Goal: Transaction & Acquisition: Subscribe to service/newsletter

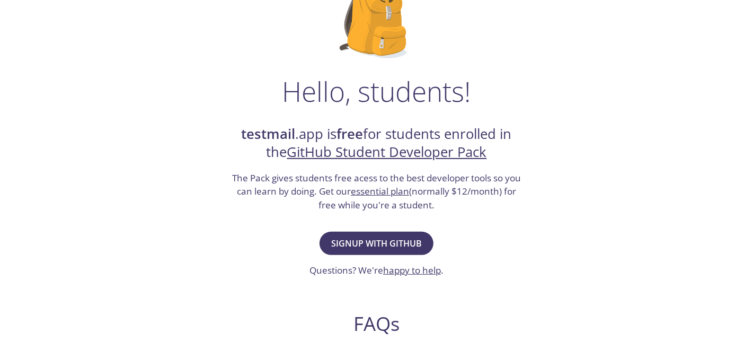
scroll to position [110, 0]
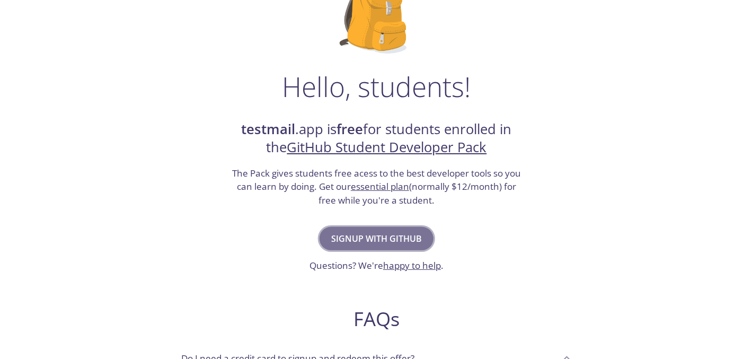
click at [357, 237] on span "Signup with GitHub" at bounding box center [376, 238] width 91 height 15
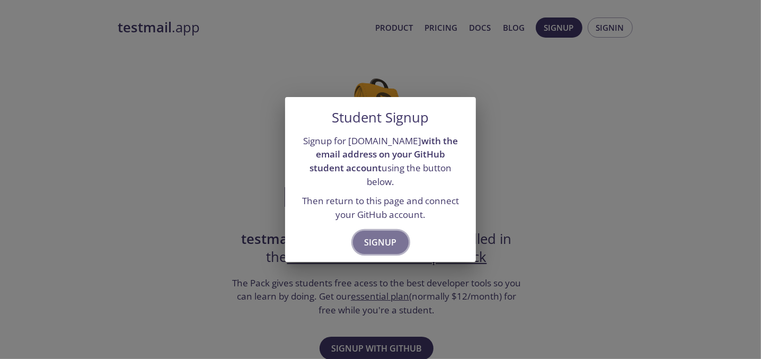
click at [378, 235] on span "Signup" at bounding box center [380, 242] width 32 height 15
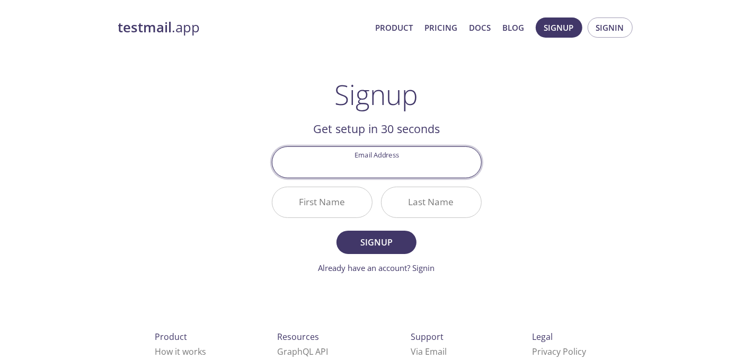
click at [380, 168] on input "Email Address" at bounding box center [376, 162] width 209 height 30
type input "[EMAIL_ADDRESS][DOMAIN_NAME]"
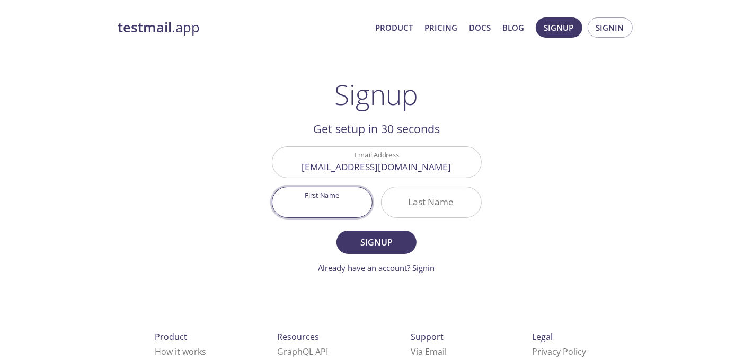
click at [334, 203] on input "First Name" at bounding box center [322, 202] width 100 height 30
type input "AhsanulHoque"
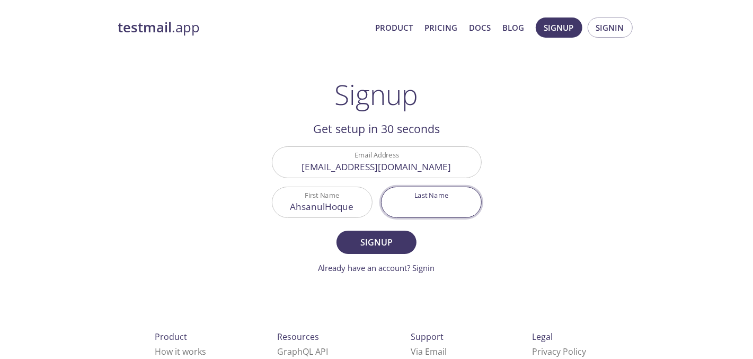
click at [408, 205] on input "Last Name" at bounding box center [431, 202] width 100 height 30
type input "[PERSON_NAME]"
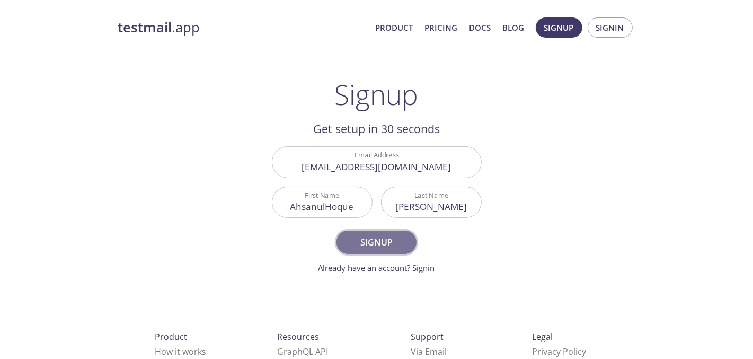
click at [372, 236] on span "Signup" at bounding box center [376, 242] width 56 height 15
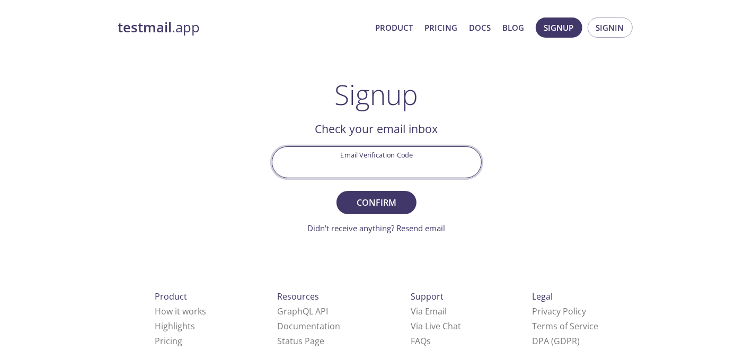
click at [366, 160] on input "Email Verification Code" at bounding box center [376, 162] width 209 height 30
type input "NDWYZWM"
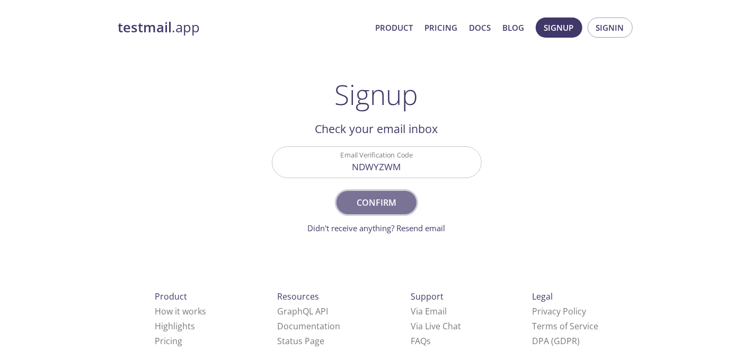
click at [377, 200] on span "Confirm" at bounding box center [376, 202] width 56 height 15
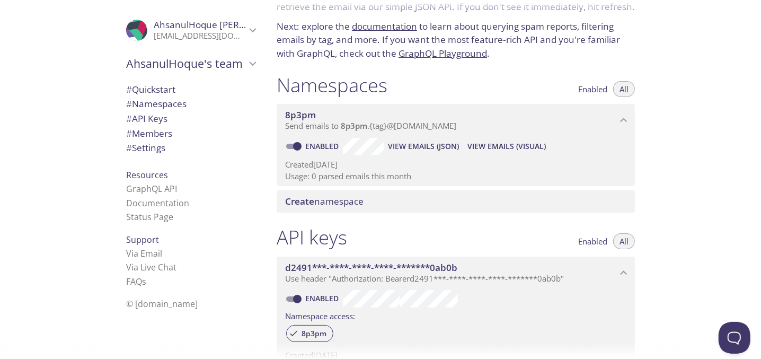
scroll to position [64, 0]
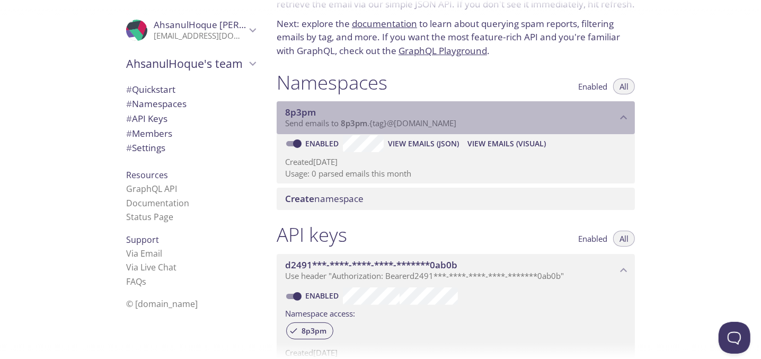
click at [376, 117] on span "8p3pm" at bounding box center [451, 112] width 332 height 12
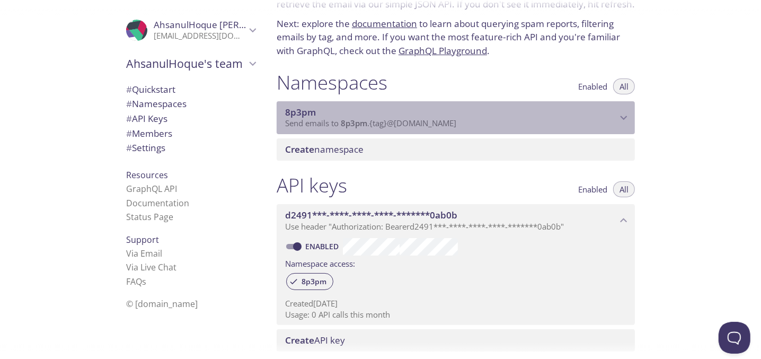
click at [376, 117] on span "8p3pm" at bounding box center [451, 112] width 332 height 12
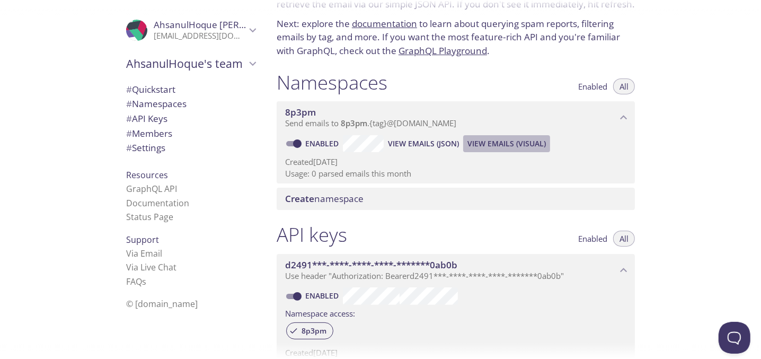
click at [486, 136] on button "View Emails (Visual)" at bounding box center [506, 143] width 87 height 17
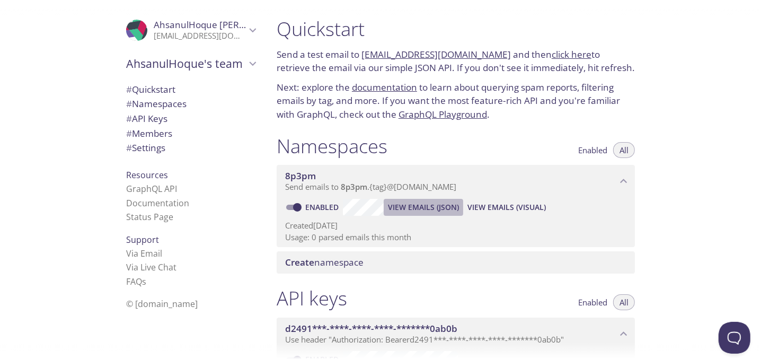
click at [404, 207] on span "View Emails (JSON)" at bounding box center [423, 207] width 71 height 13
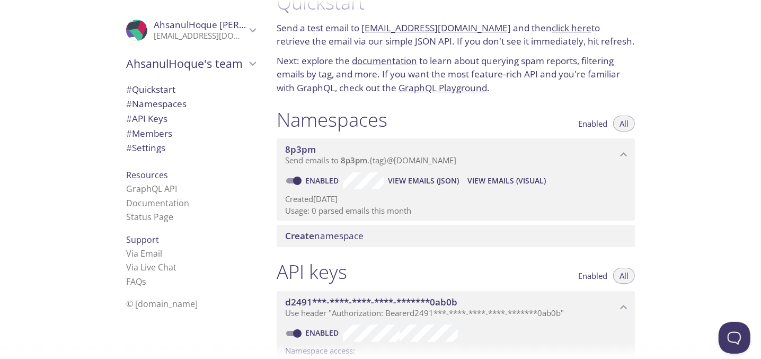
scroll to position [26, 0]
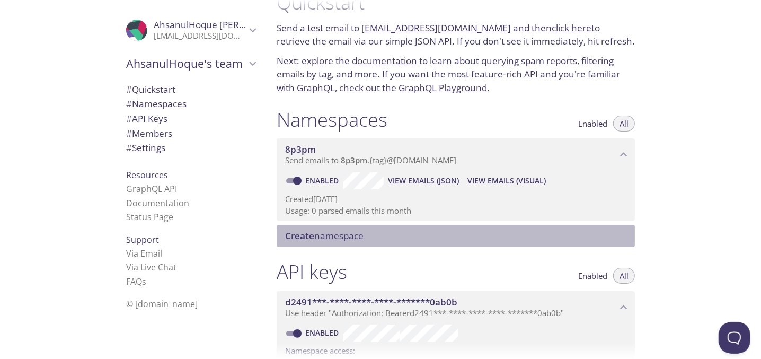
click at [313, 229] on span "Create" at bounding box center [299, 235] width 29 height 12
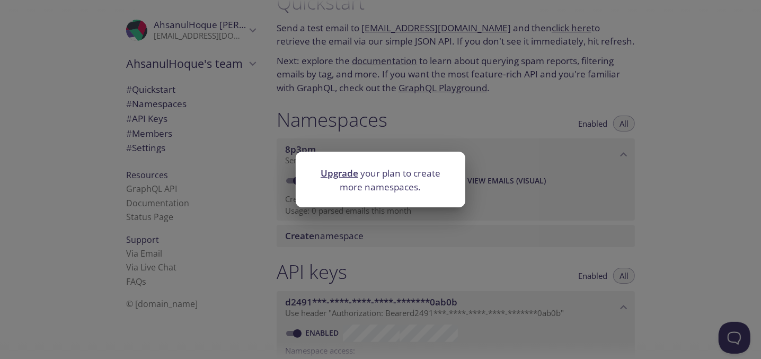
click at [411, 253] on div "Upgrade your plan to create more namespaces." at bounding box center [380, 179] width 761 height 359
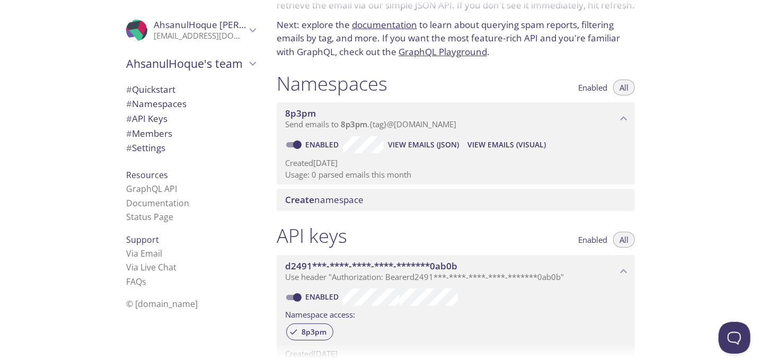
scroll to position [64, 0]
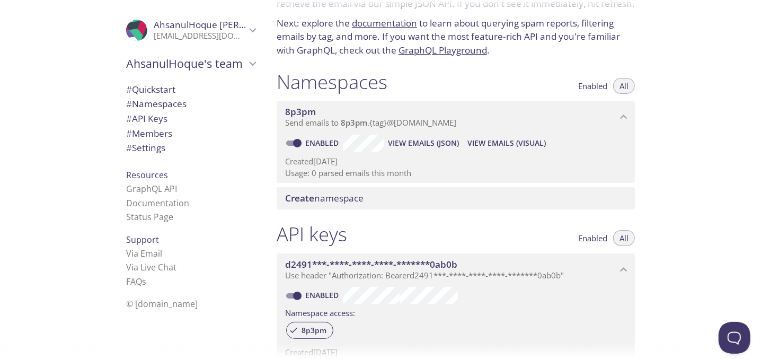
click at [439, 172] on p "Usage: 0 parsed emails this month" at bounding box center [455, 172] width 341 height 11
click at [591, 86] on span "Enabled" at bounding box center [592, 86] width 29 height 0
click at [622, 86] on span "All" at bounding box center [623, 86] width 9 height 0
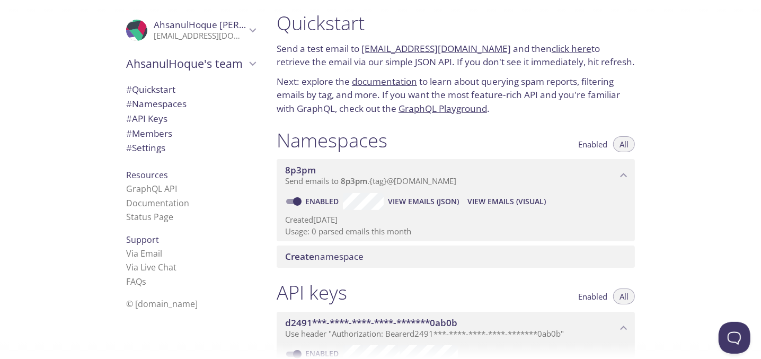
scroll to position [0, 0]
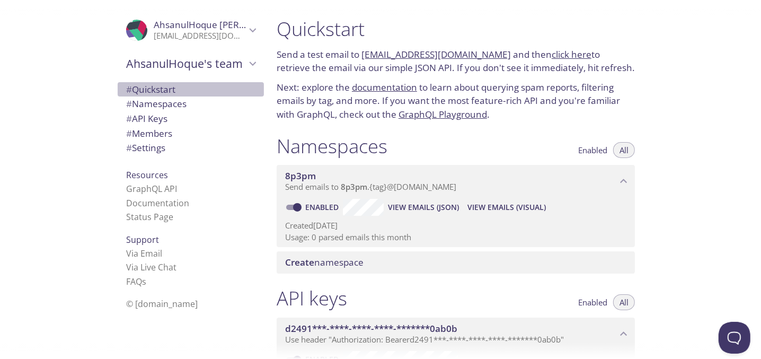
click at [165, 88] on span "# Quickstart" at bounding box center [150, 89] width 49 height 12
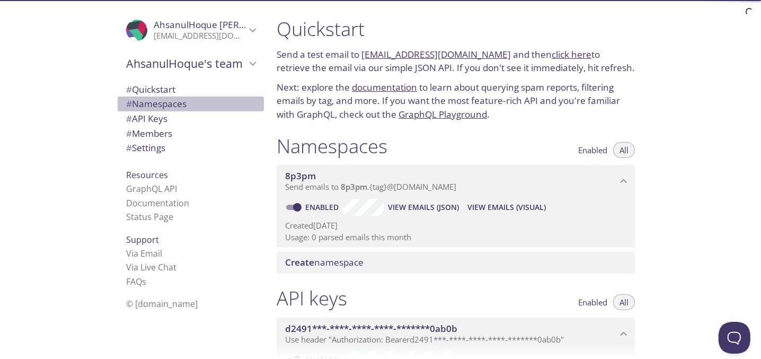
click at [144, 109] on span "# Namespaces" at bounding box center [156, 103] width 60 height 12
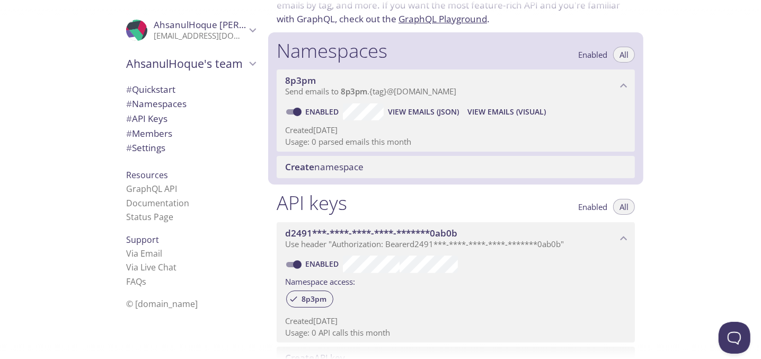
scroll to position [134, 0]
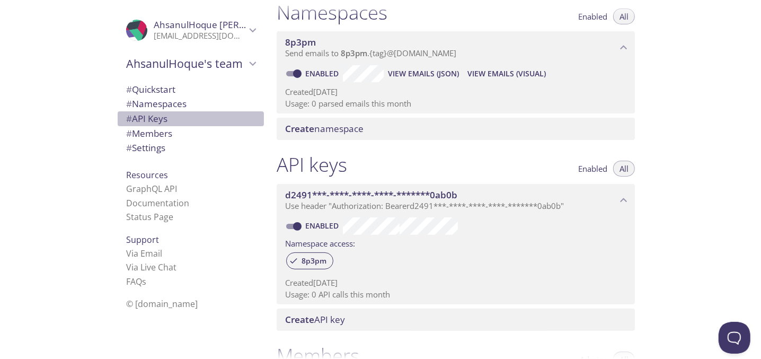
click at [141, 122] on span "# API Keys" at bounding box center [146, 118] width 41 height 12
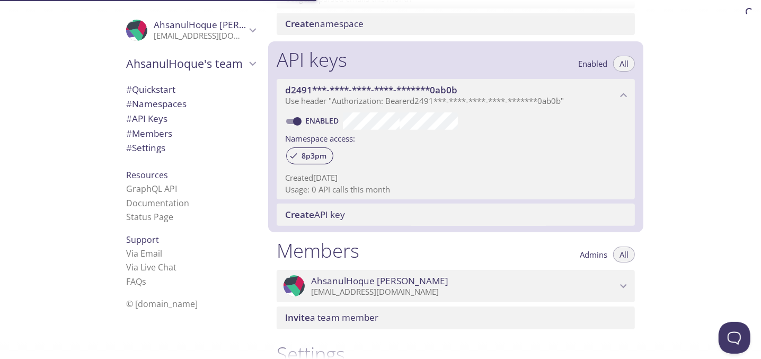
scroll to position [286, 0]
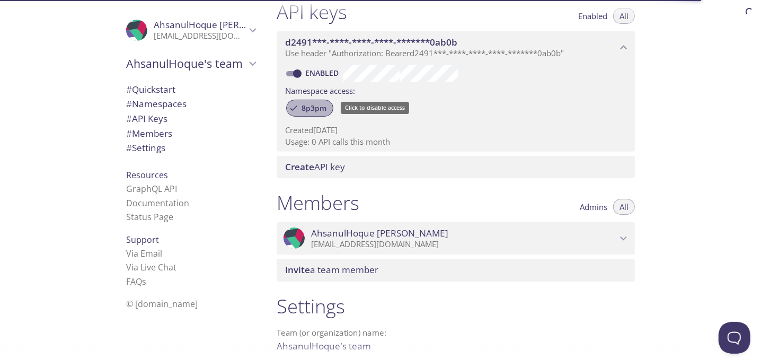
click at [295, 104] on span "8p3pm" at bounding box center [314, 108] width 38 height 10
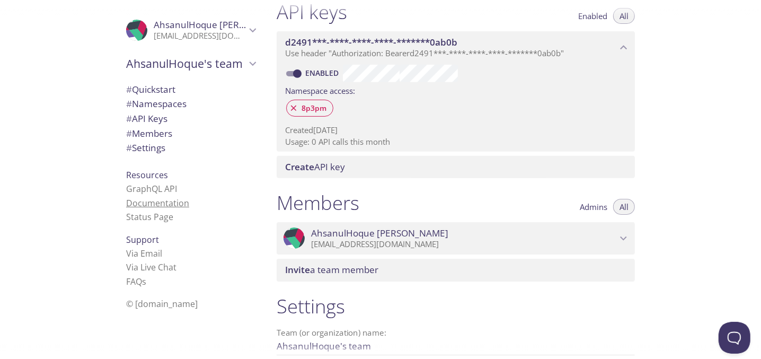
click at [156, 208] on link "Documentation" at bounding box center [157, 203] width 63 height 12
